Goal: Task Accomplishment & Management: Manage account settings

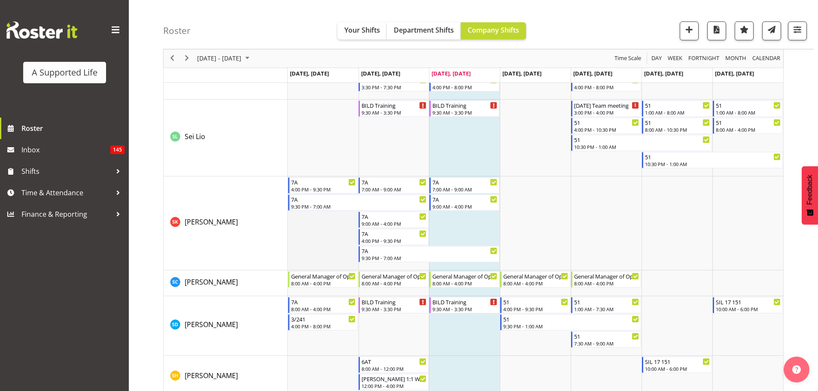
scroll to position [4765, 0]
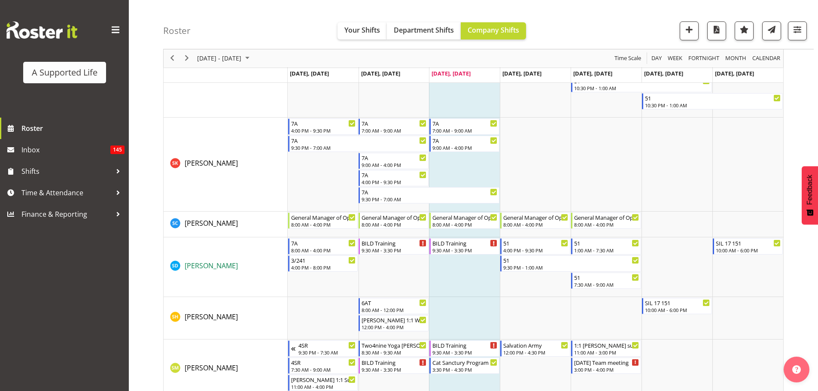
click at [211, 267] on span "[PERSON_NAME]" at bounding box center [211, 265] width 53 height 9
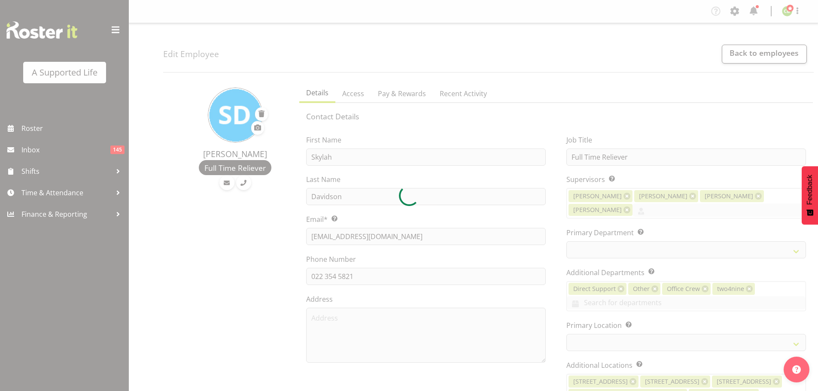
select select "TimelineWeek"
select select
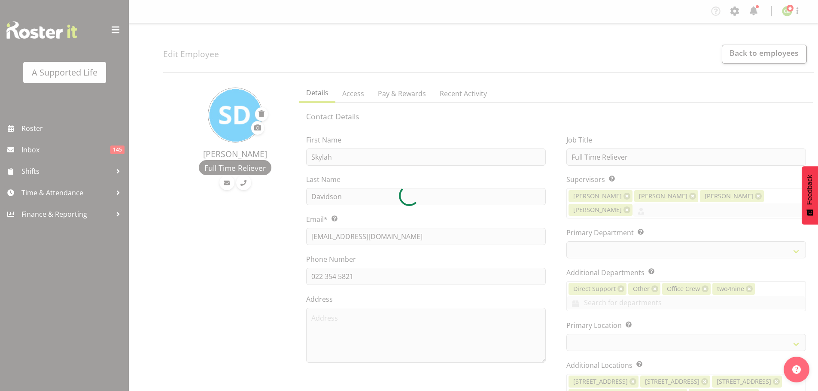
select select
select select "959"
